Goal: Find specific page/section: Find specific page/section

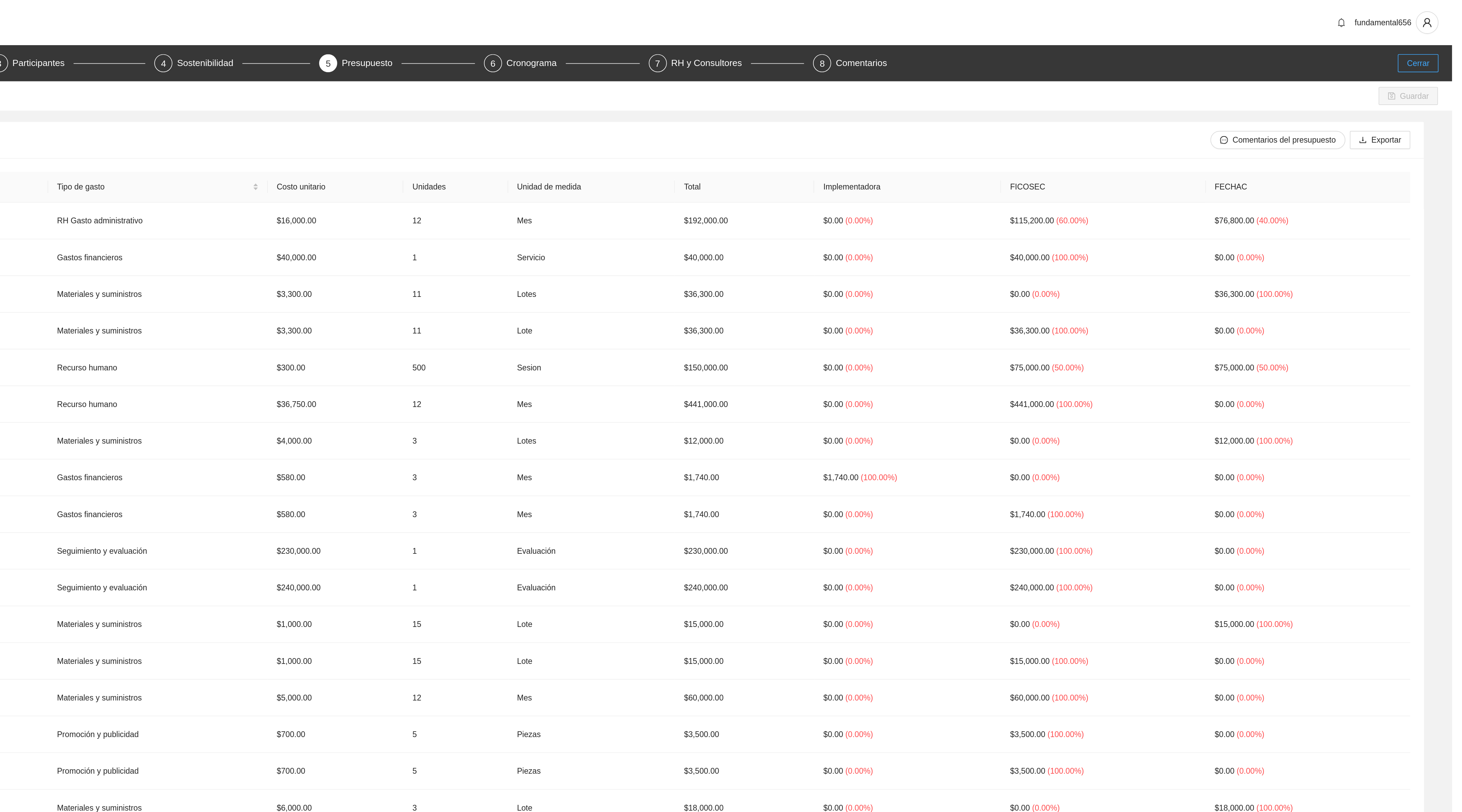
click at [1443, 38] on span "Cerrar" at bounding box center [1441, 38] width 14 height 7
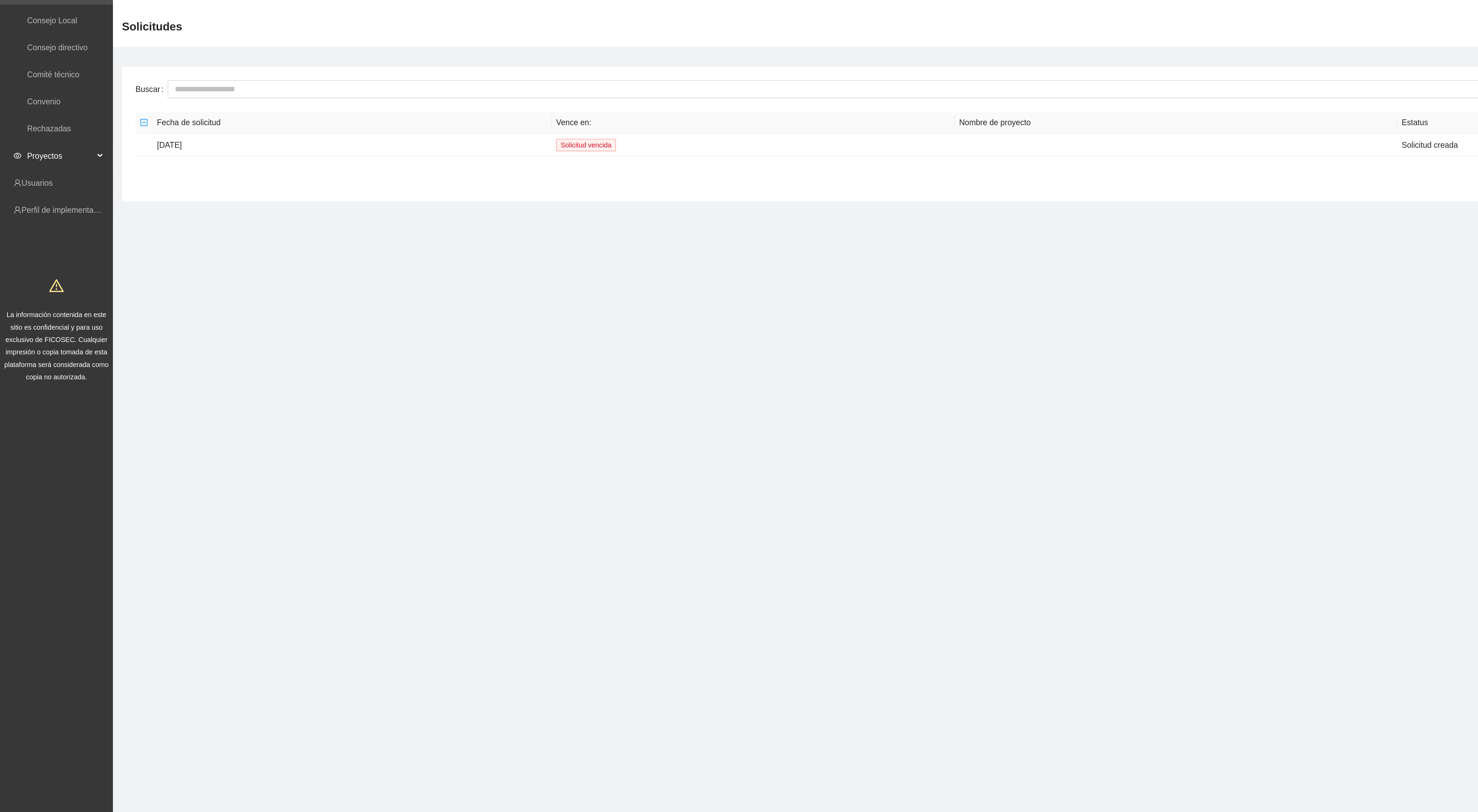
click at [35, 120] on span "Proyectos" at bounding box center [37, 123] width 40 height 14
click at [34, 157] on link "Concluidos" at bounding box center [28, 156] width 24 height 6
